Goal: Transaction & Acquisition: Book appointment/travel/reservation

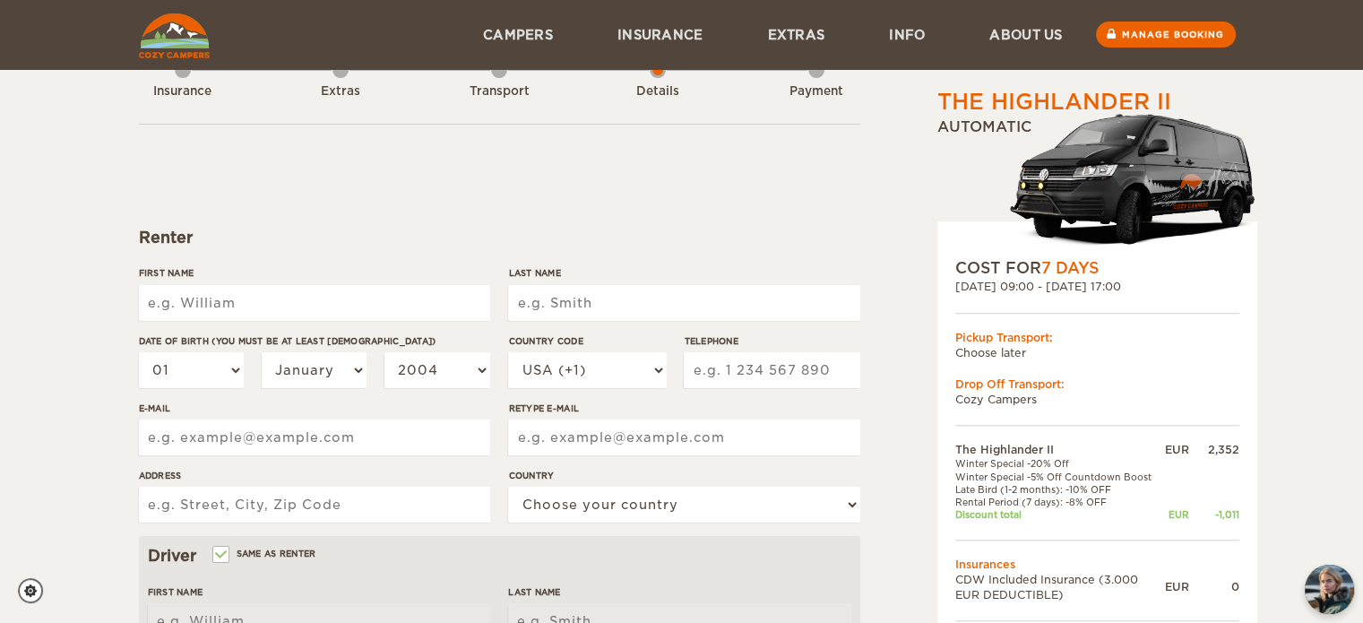
scroll to position [54, 0]
click at [172, 58] on link at bounding box center [175, 34] width 82 height 69
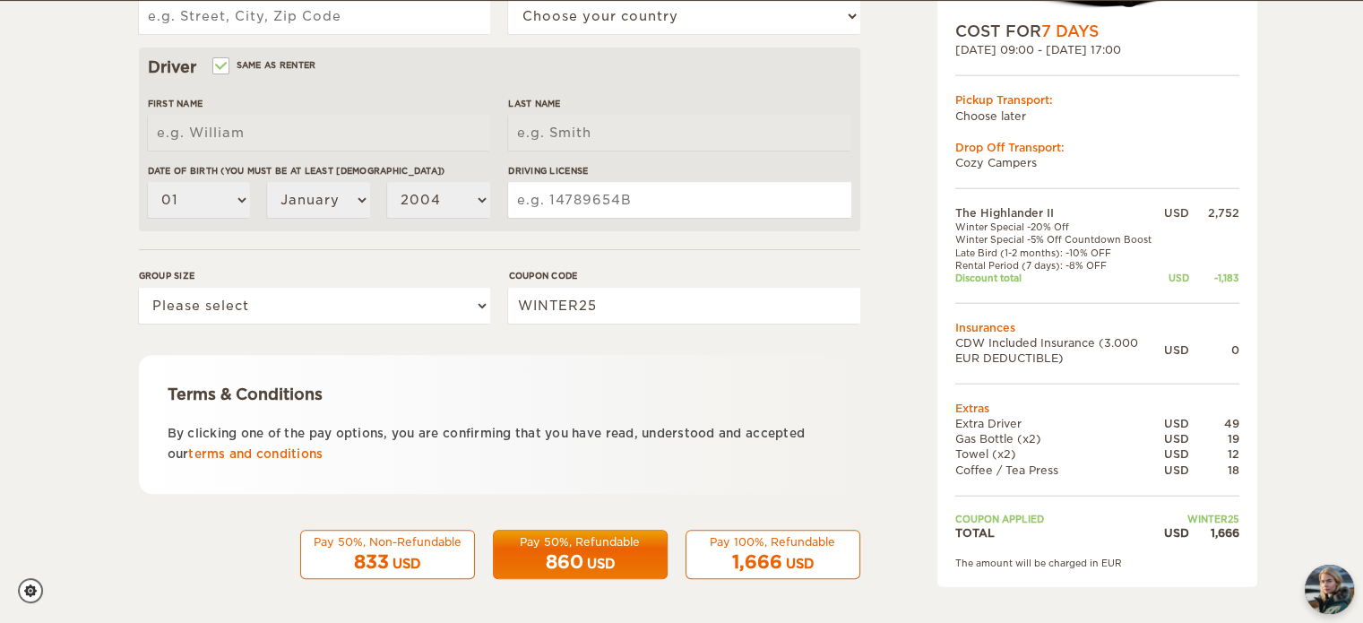
scroll to position [541, 0]
click at [480, 307] on select "Please select 1 2" at bounding box center [314, 306] width 351 height 36
select select "2"
click at [139, 288] on select "Please select 1 2" at bounding box center [314, 306] width 351 height 36
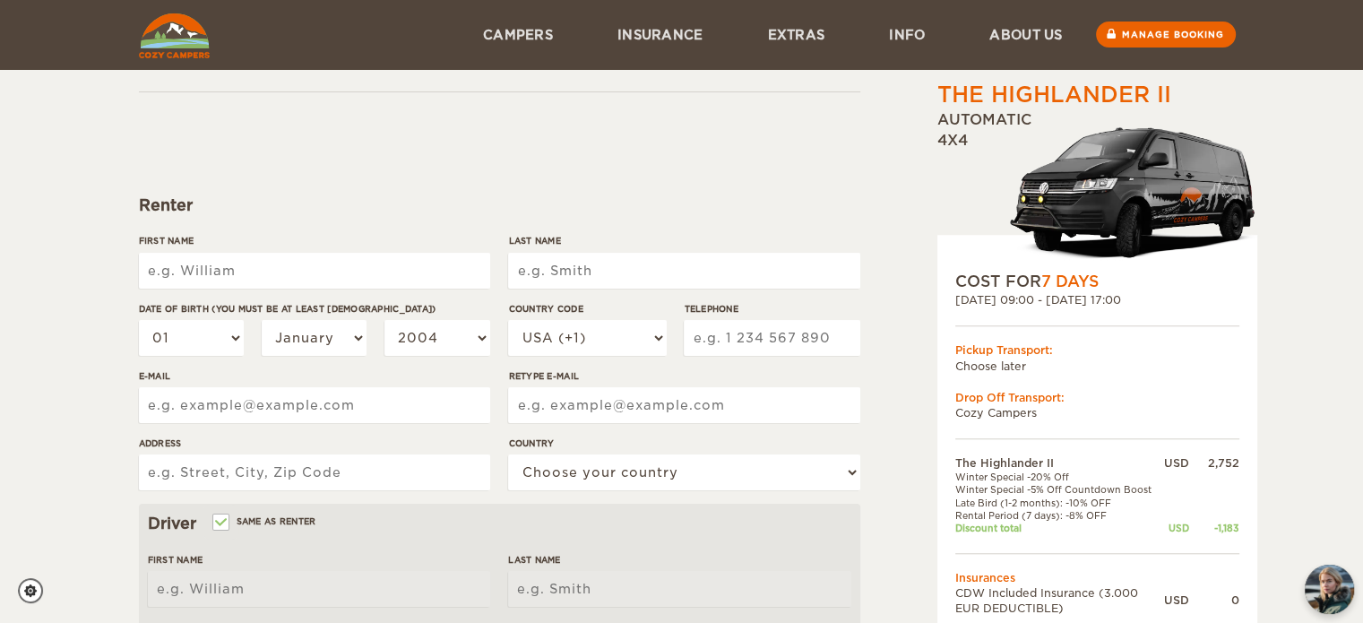
scroll to position [78, 0]
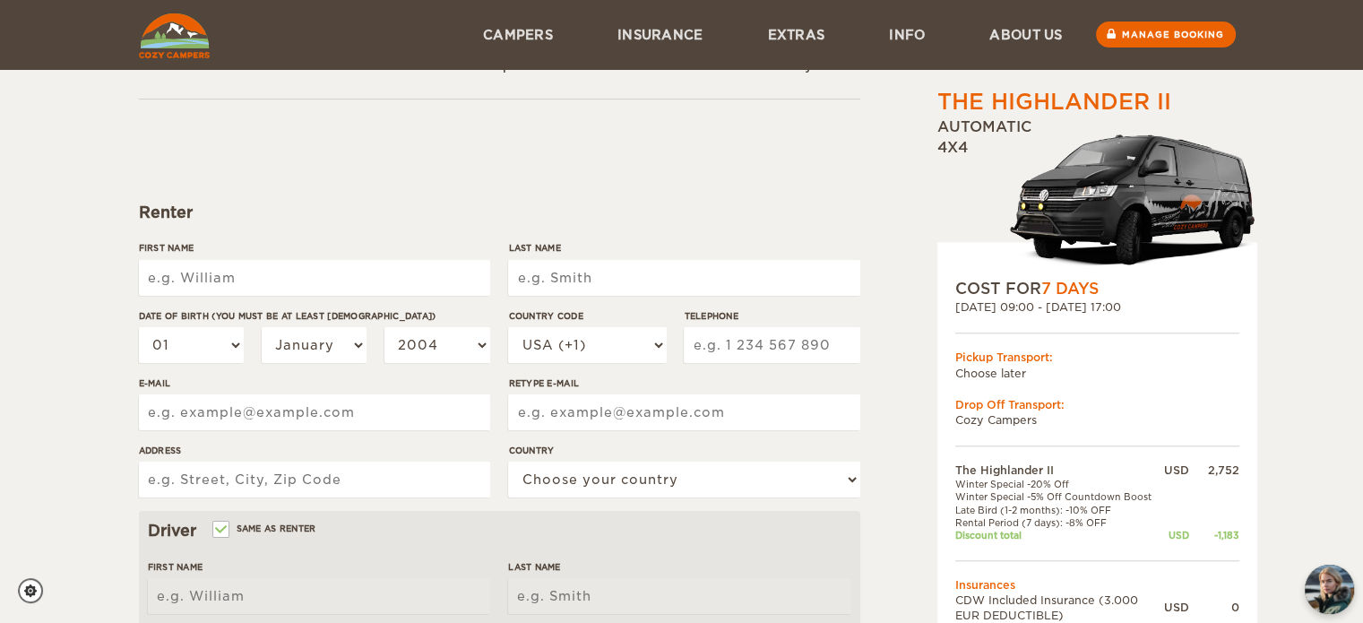
click at [282, 276] on input "First Name" at bounding box center [314, 278] width 351 height 36
type input "Louise"
type input "I"
type input "Morgan"
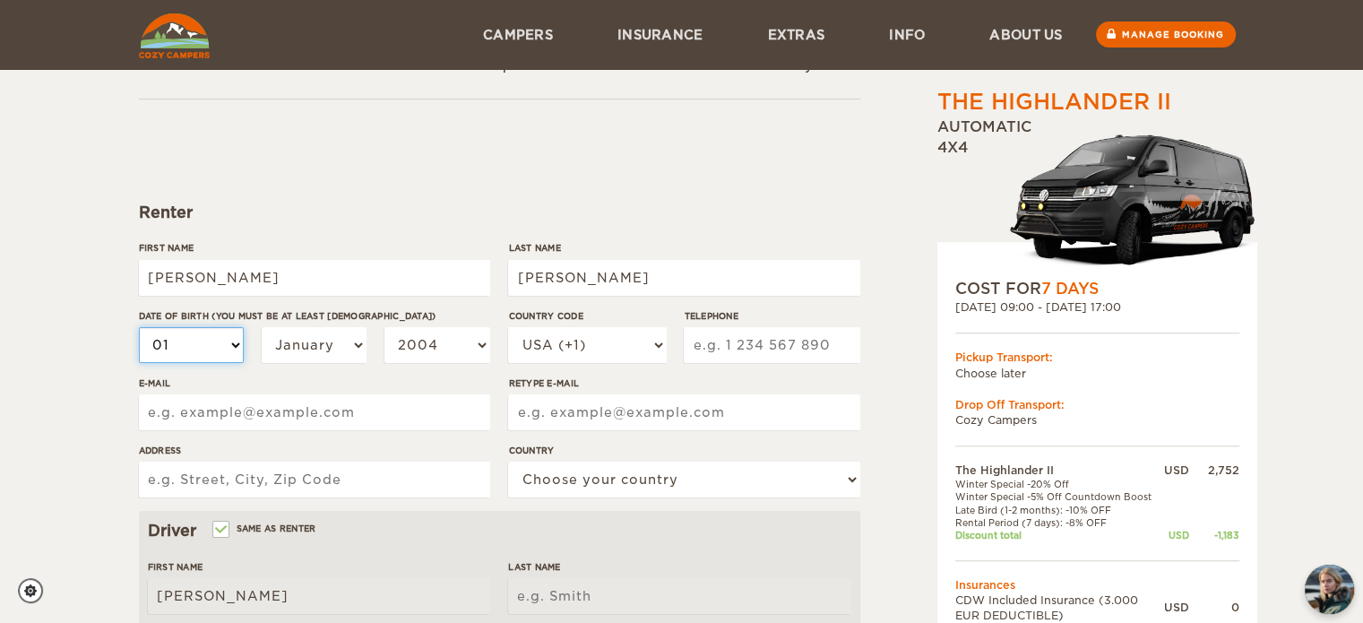
type input "Morgan"
select select "02"
select select "04"
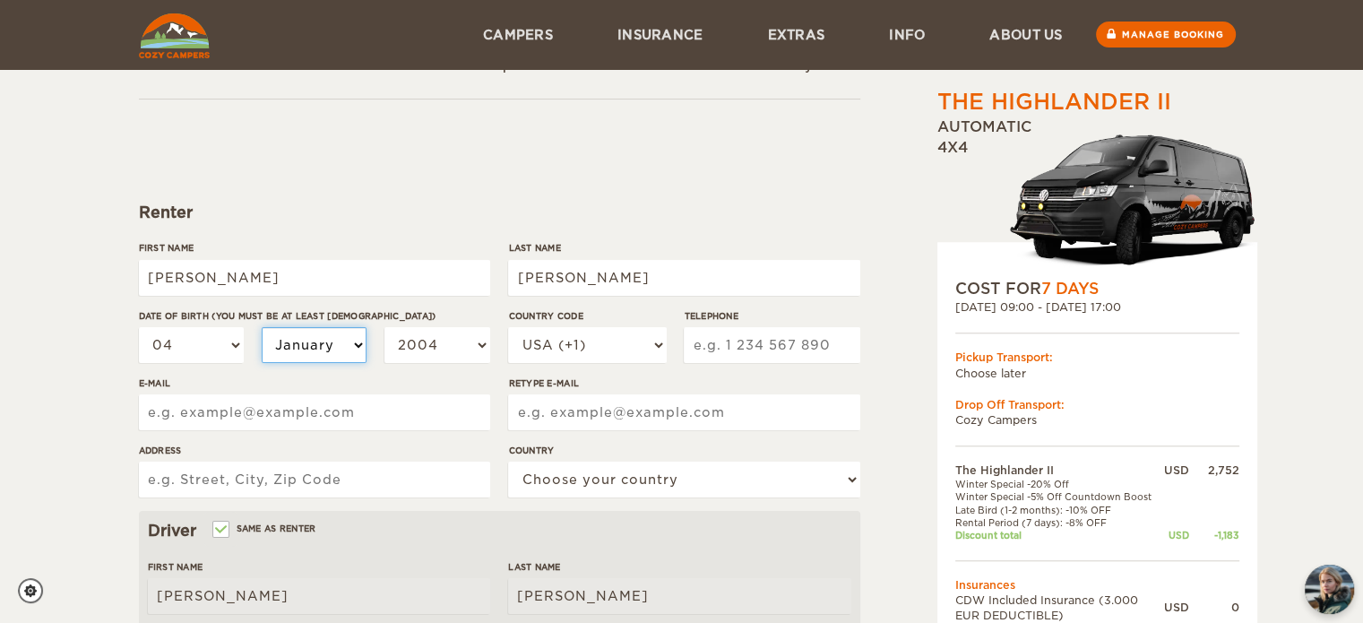
select select "06"
select select "07"
click at [480, 336] on select "2004 2003 2002 2001 2000 1999 1998 1997 1996 1995 1994 1993 1992 1991 1990 1989…" at bounding box center [438, 345] width 106 height 36
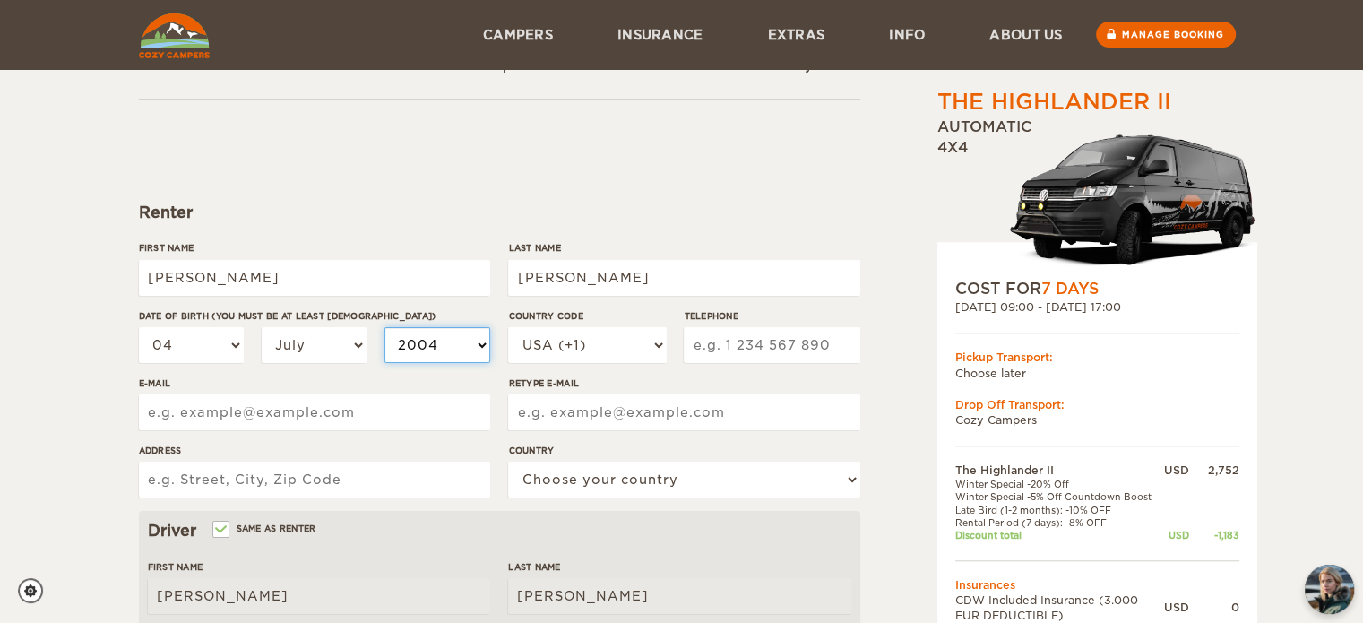
select select "1989"
click at [385, 327] on select "2004 2003 2002 2001 2000 1999 1998 1997 1996 1995 1994 1993 1992 1991 1990 1989…" at bounding box center [438, 345] width 106 height 36
select select "1989"
click at [754, 347] on input "Telephone" at bounding box center [772, 345] width 176 height 36
type input "5738376163"
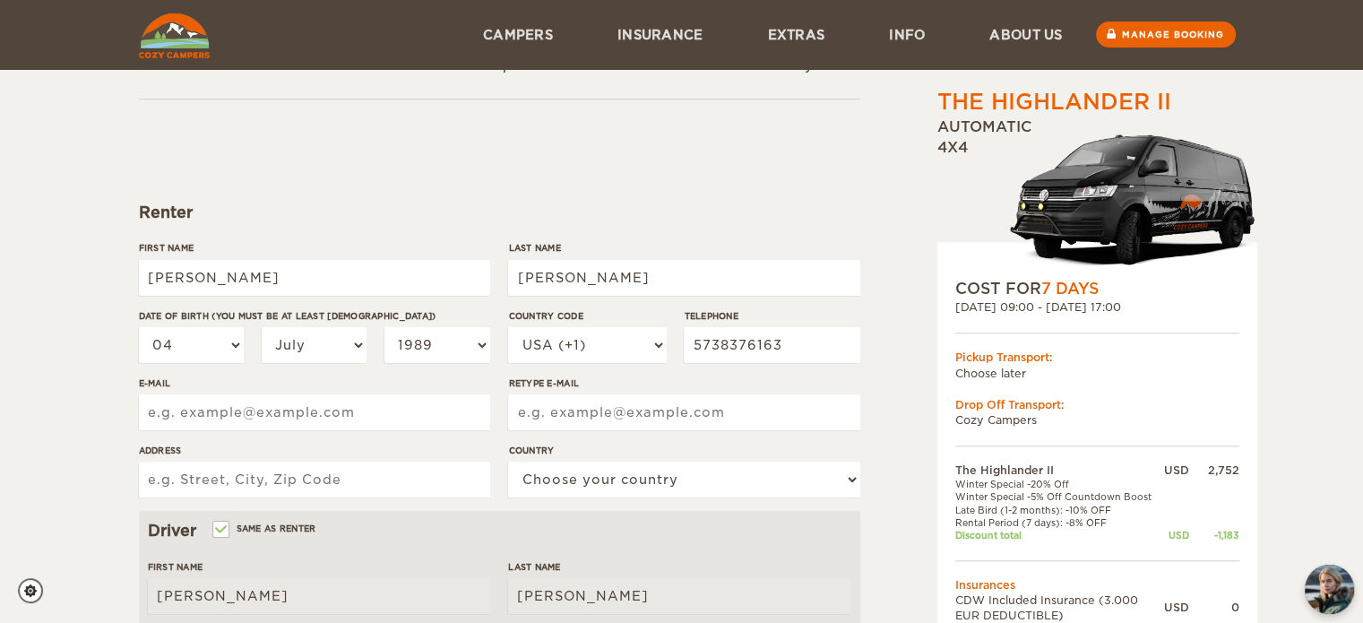
click at [333, 413] on input "E-mail" at bounding box center [314, 412] width 351 height 36
type input "louisemarieivers@gmail.com"
type input "PO Box 1096"
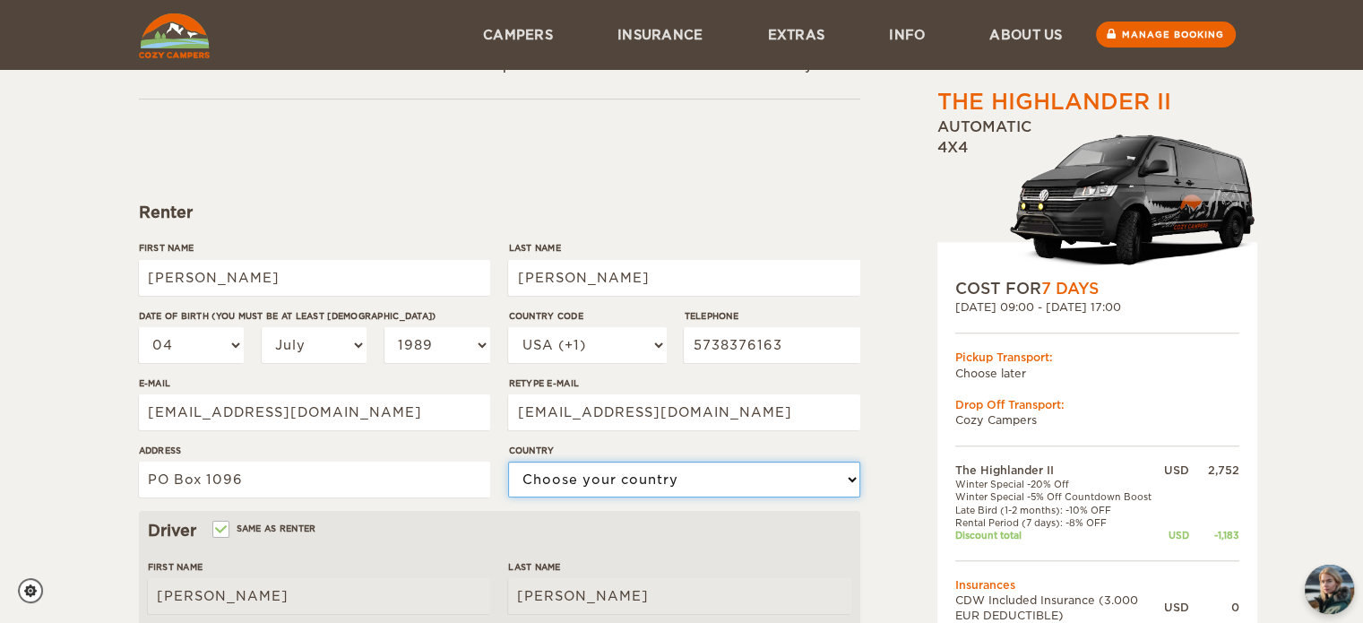
select select "222"
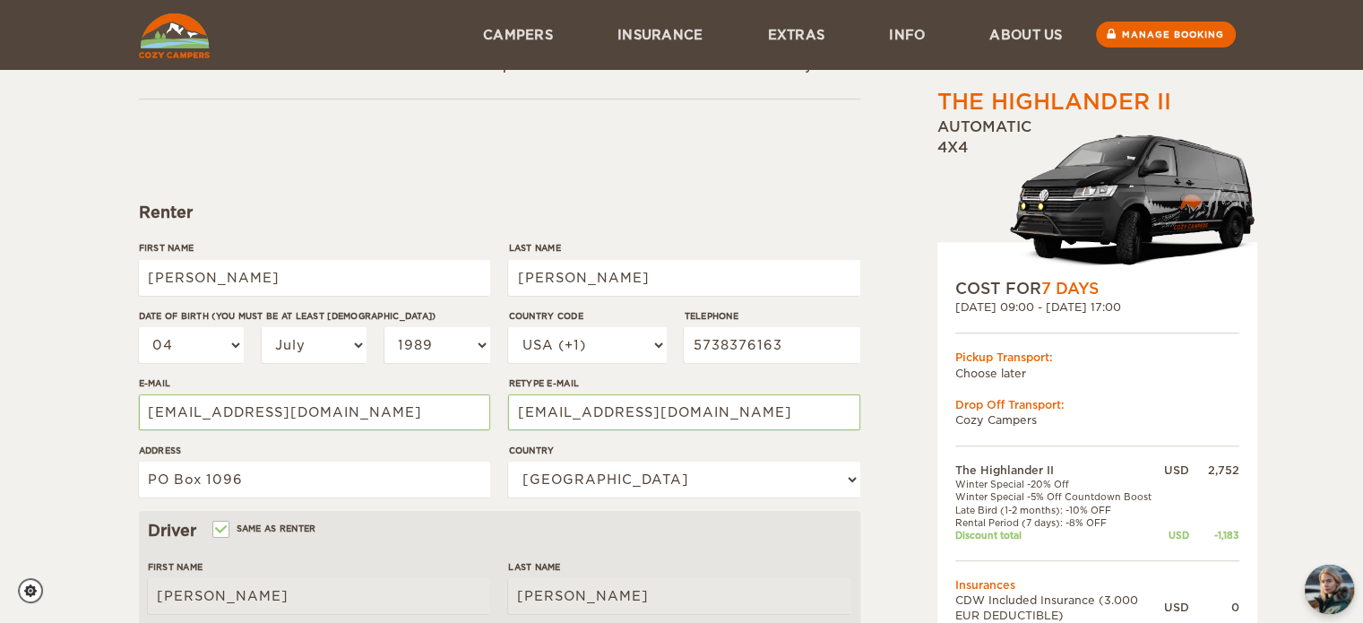
click at [445, 533] on div "Driver Same as renter" at bounding box center [500, 531] width 704 height 22
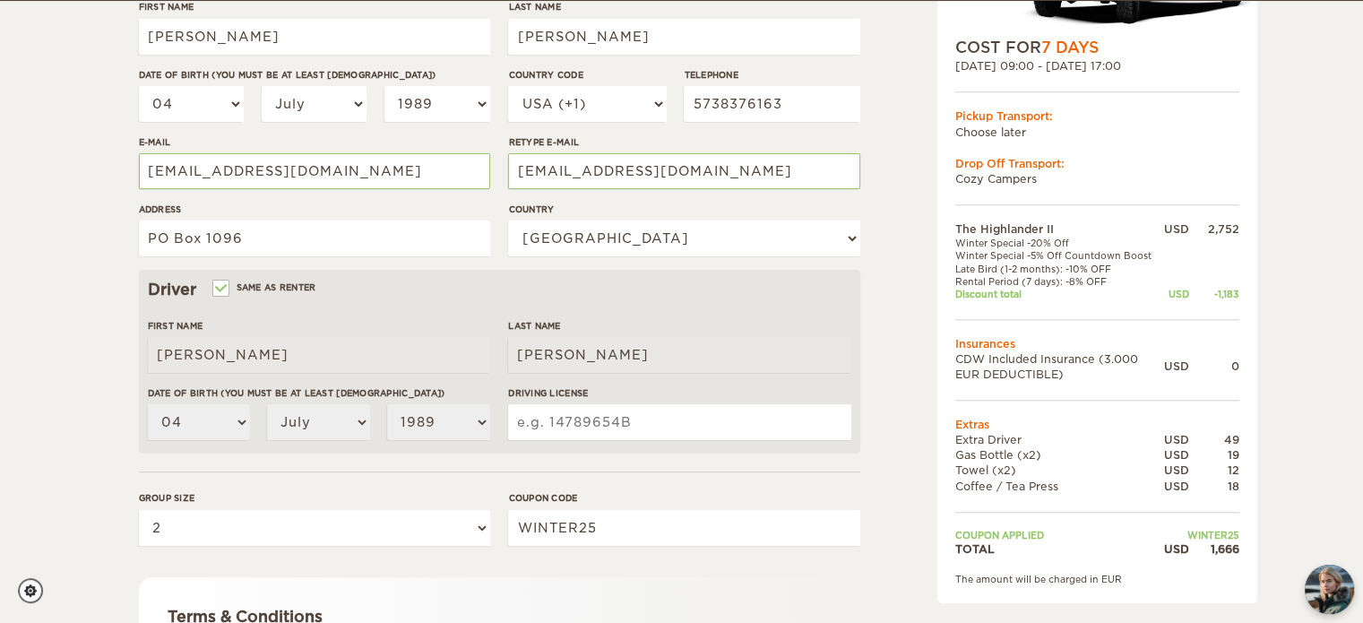
scroll to position [320, 0]
click at [538, 422] on input "Driving License" at bounding box center [679, 421] width 342 height 36
click at [542, 425] on input "Driving License" at bounding box center [679, 421] width 342 height 36
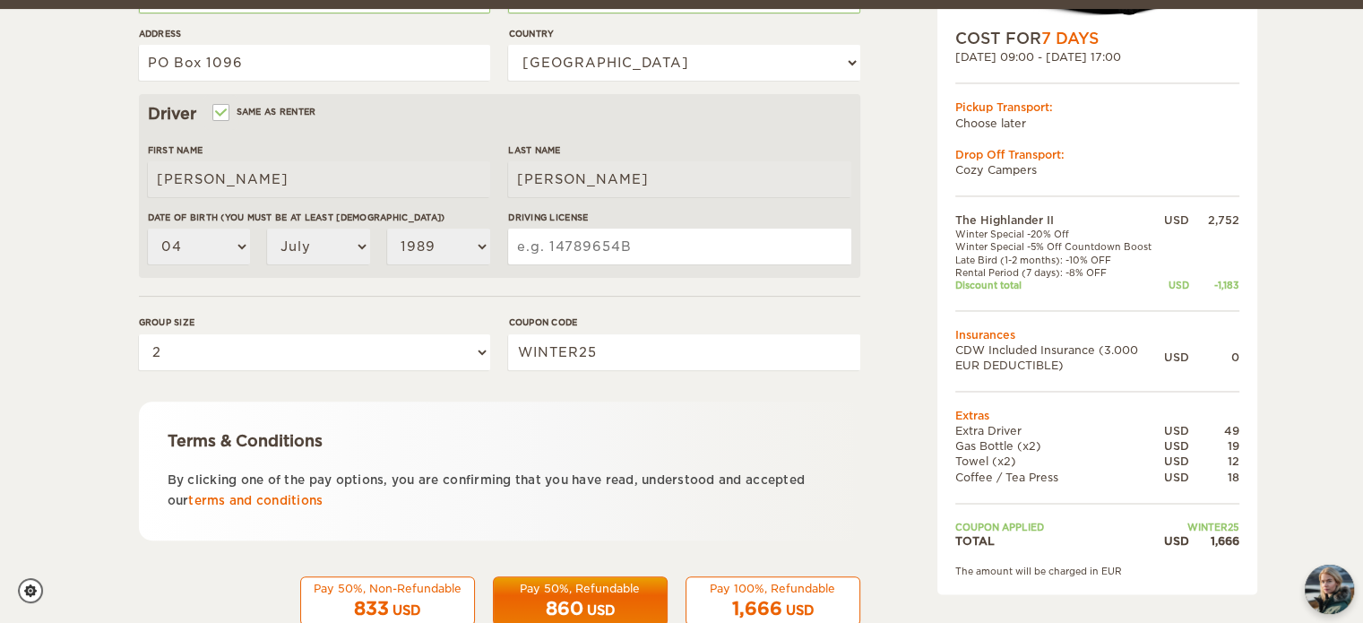
scroll to position [541, 0]
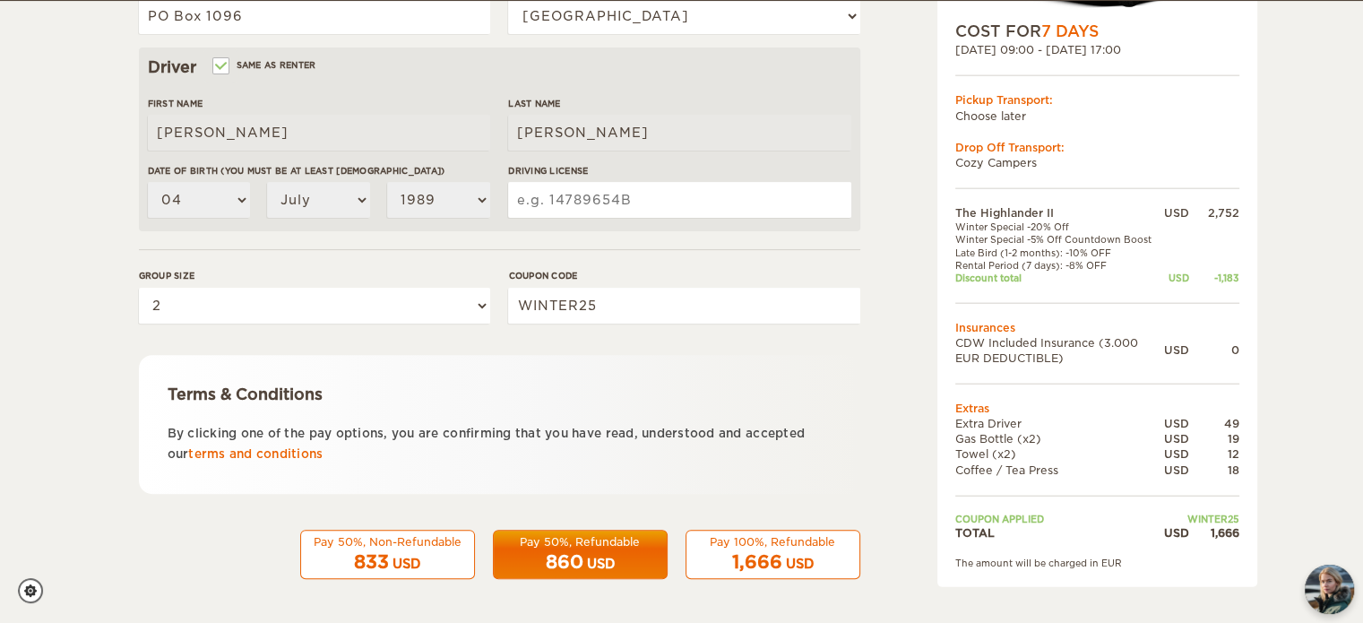
click at [756, 544] on div "Pay 100%, Refundable" at bounding box center [772, 541] width 151 height 15
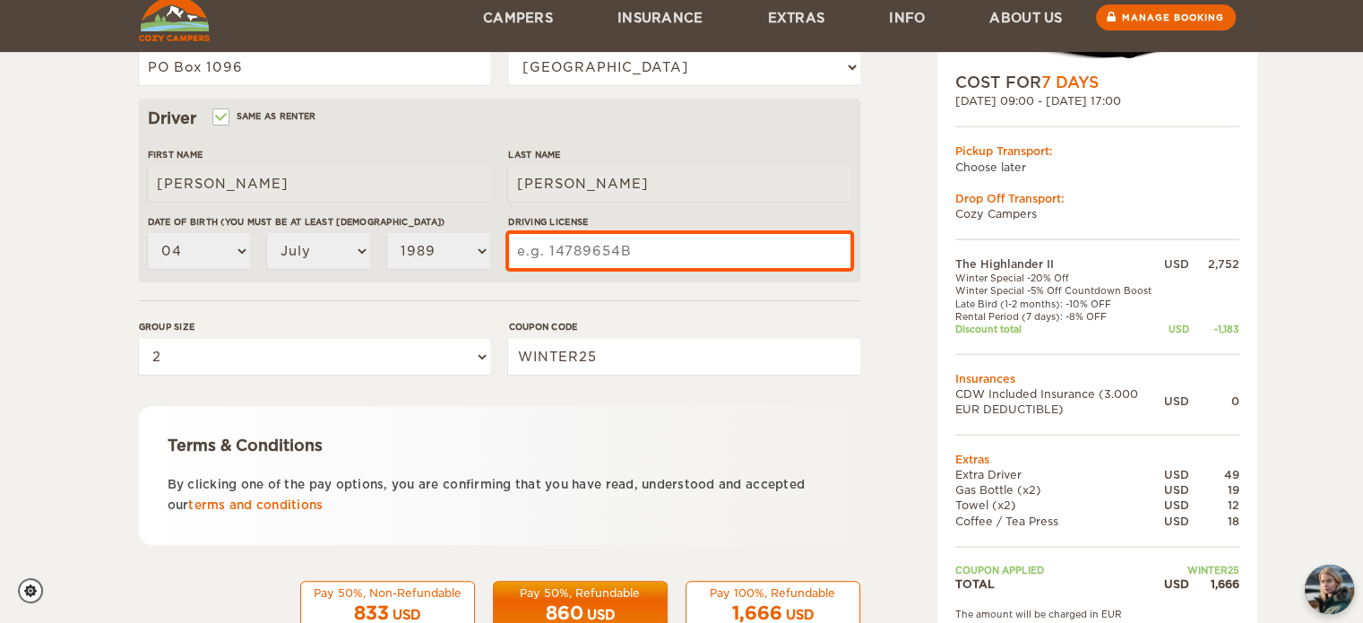
click at [618, 251] on input "Driving License" at bounding box center [679, 251] width 342 height 36
type input "130720050"
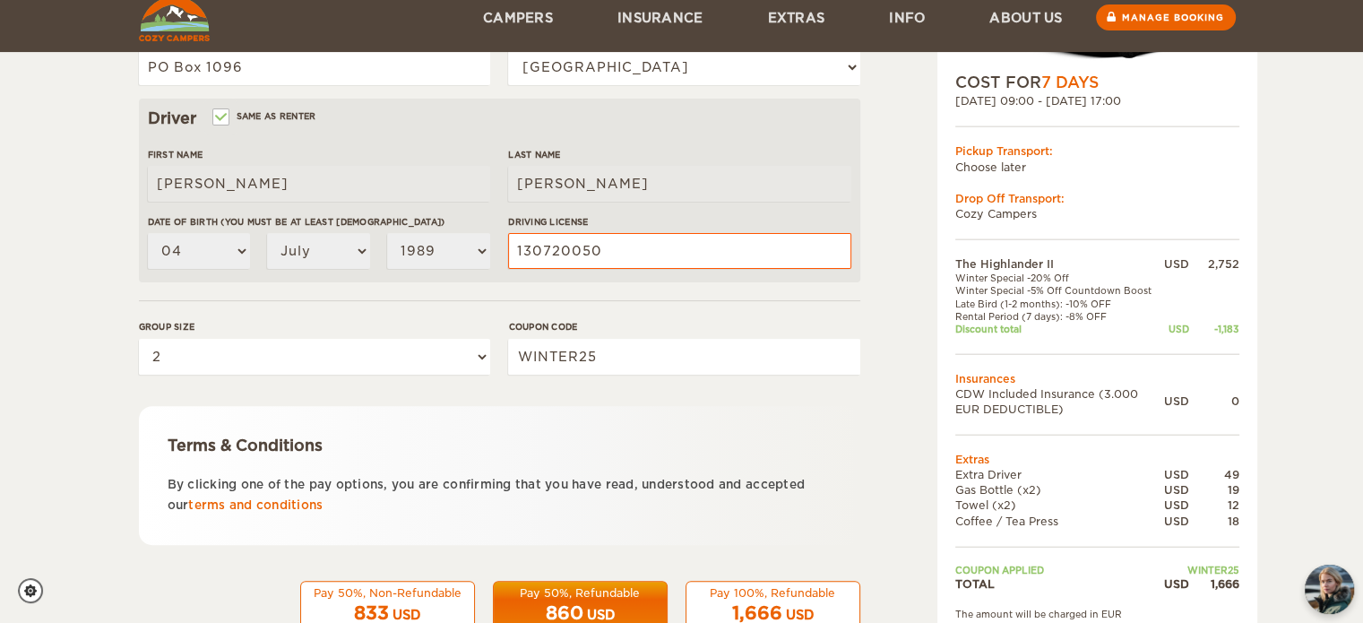
click at [678, 471] on div "Terms & Conditions By clicking one of the pay options, you are confirming that …" at bounding box center [500, 475] width 722 height 139
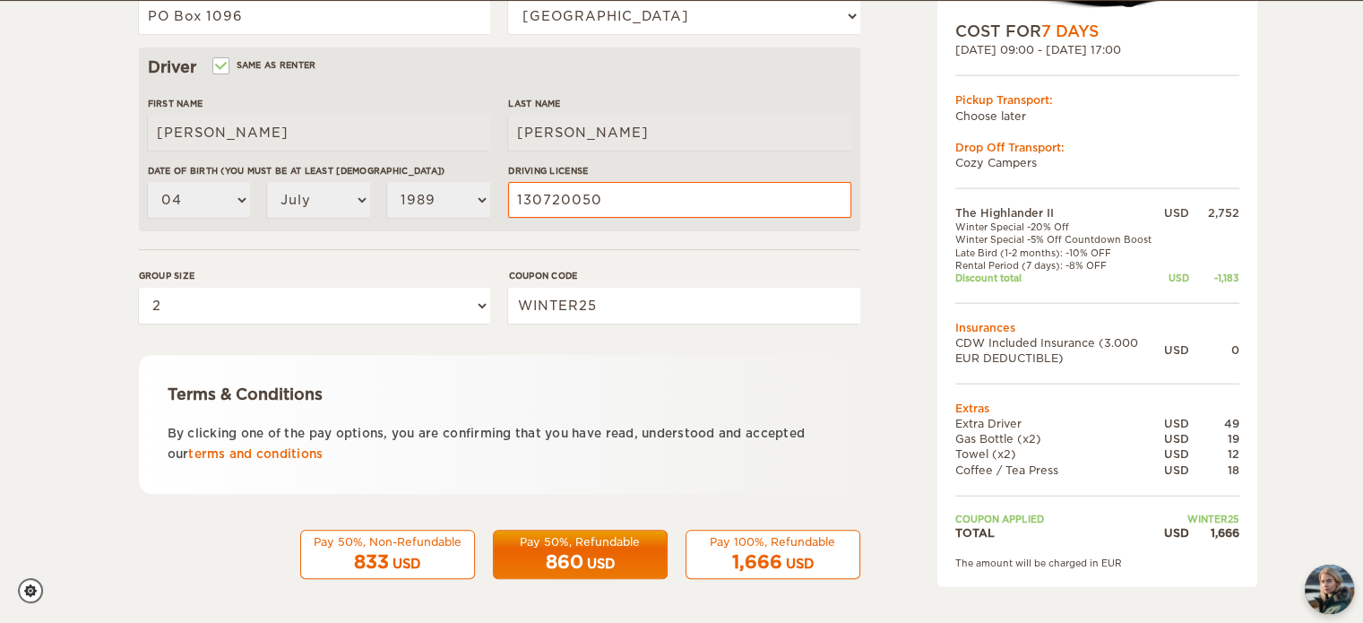
scroll to position [541, 0]
click at [764, 540] on div "Pay 100%, Refundable" at bounding box center [772, 541] width 151 height 15
click at [744, 558] on span "1,666" at bounding box center [757, 562] width 50 height 22
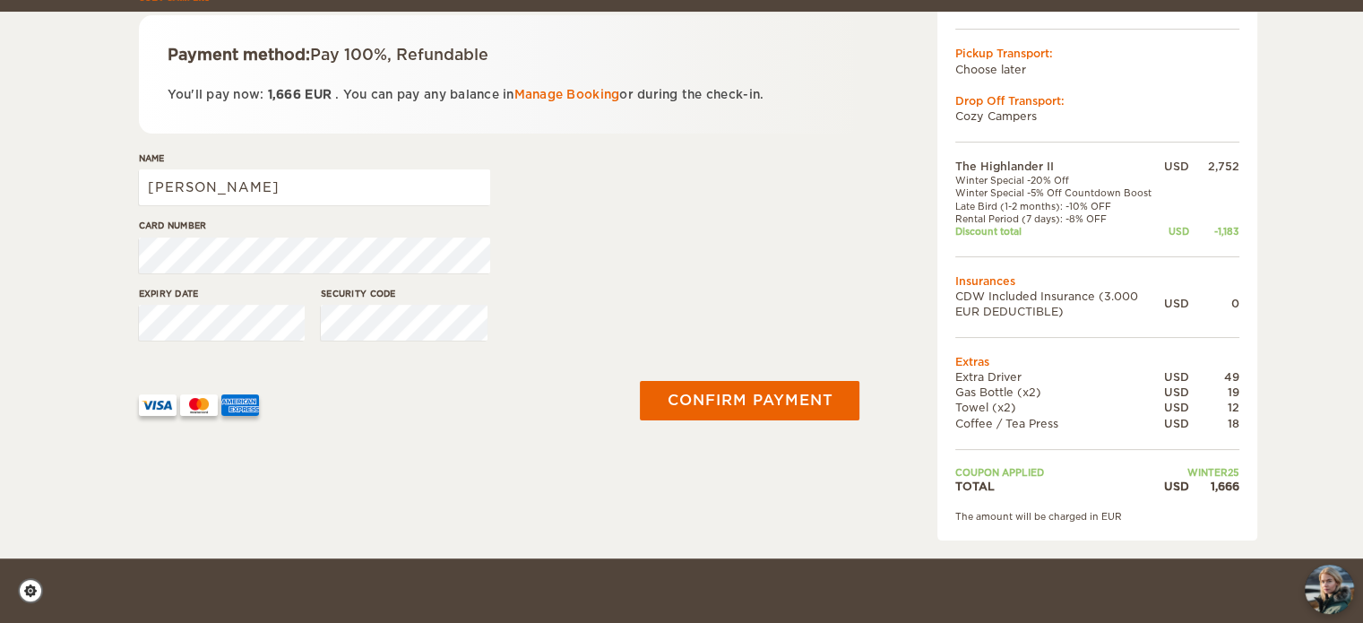
scroll to position [315, 0]
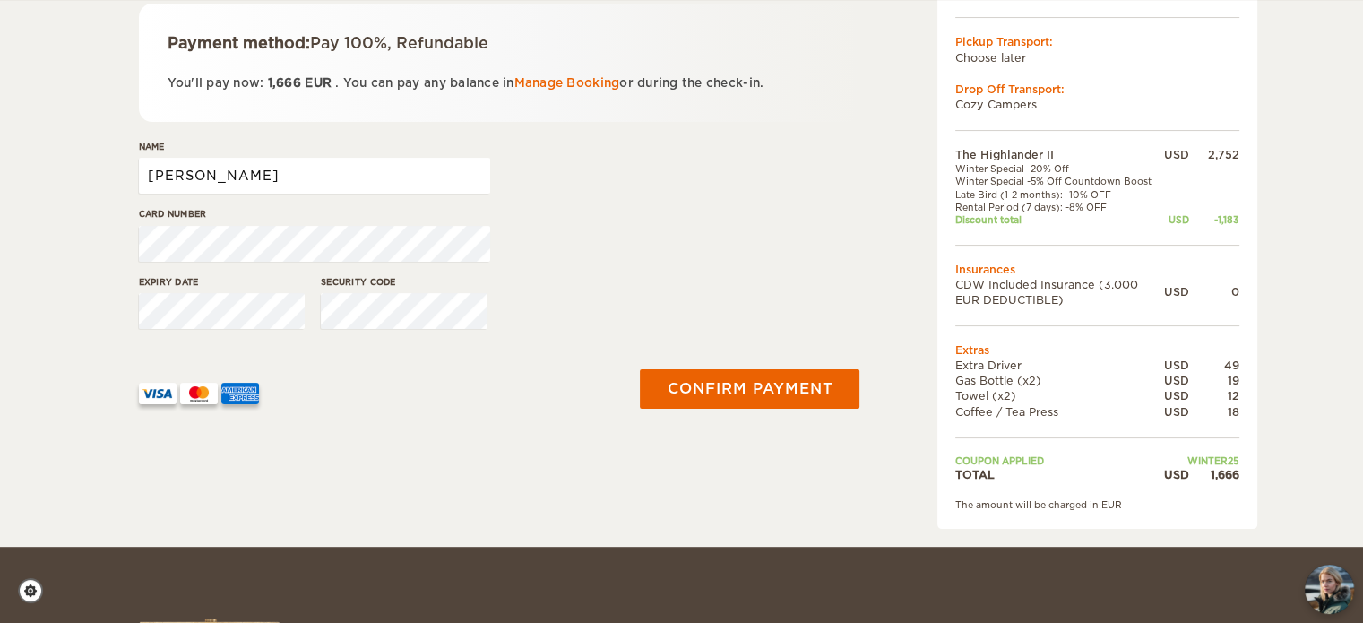
click at [385, 175] on input "Louise" at bounding box center [314, 176] width 351 height 36
type input "Louise Morgan"
click at [573, 306] on div "Expiry date Security code" at bounding box center [500, 308] width 722 height 67
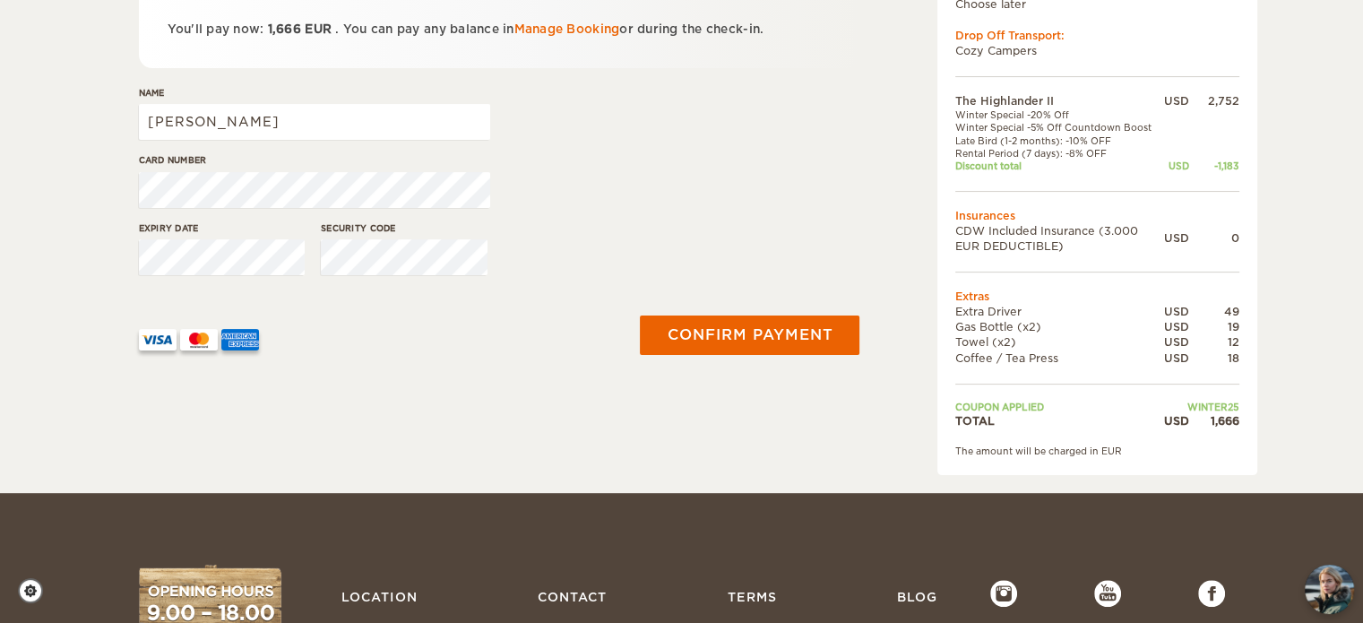
scroll to position [466, 0]
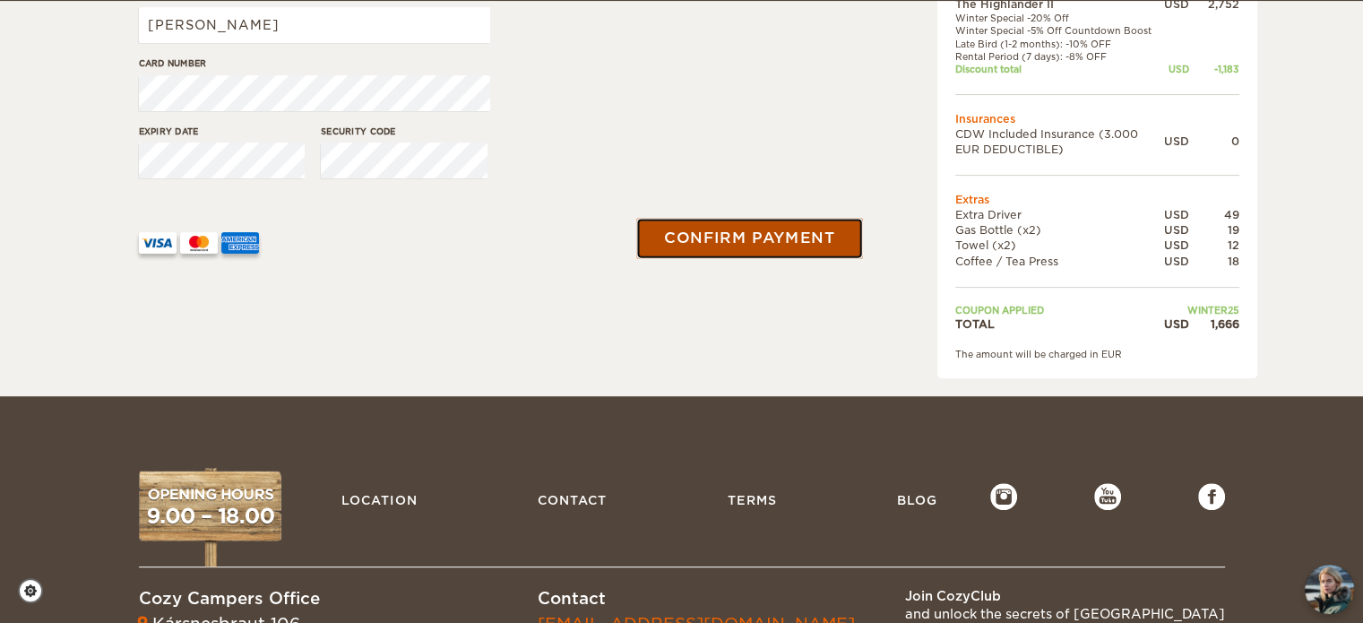
click at [732, 237] on button "Confirm payment" at bounding box center [750, 238] width 226 height 40
